Goal: Navigation & Orientation: Find specific page/section

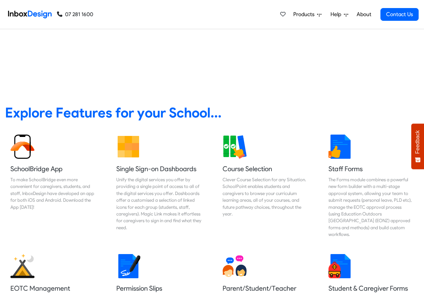
scroll to position [241, 0]
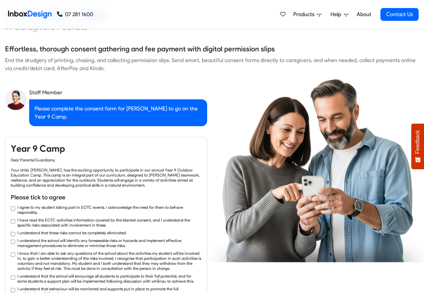
checkbox input "true"
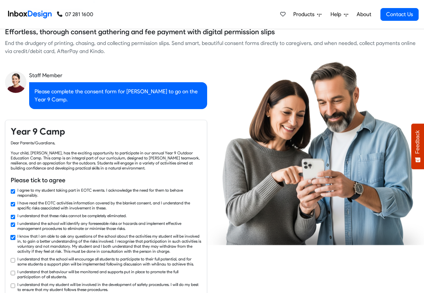
checkbox input "true"
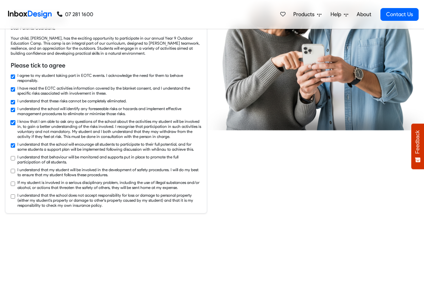
checkbox input "true"
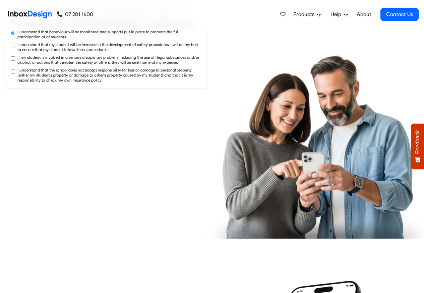
checkbox input "true"
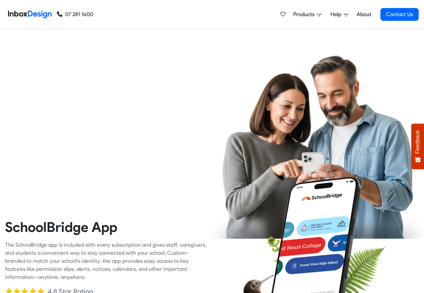
checkbox input "true"
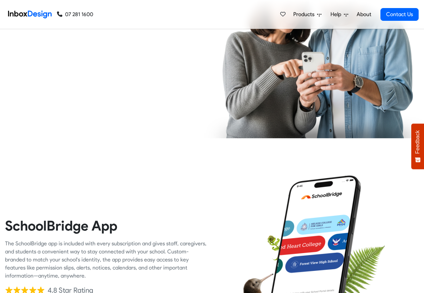
checkbox input "true"
click at [363, 14] on link "About" at bounding box center [364, 14] width 18 height 13
